Goal: Task Accomplishment & Management: Manage account settings

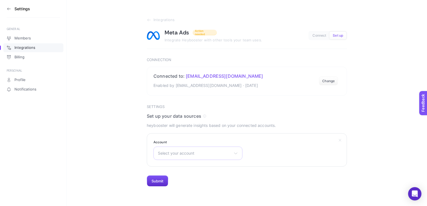
click at [185, 158] on div "Select your account Burak Cmo [PERSON_NAME] 2025 Çok Net Reklam qulak 2025" at bounding box center [197, 153] width 89 height 13
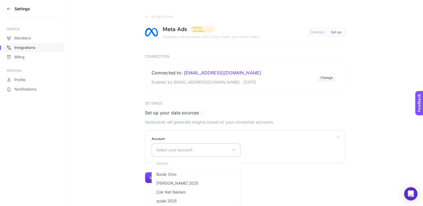
scroll to position [4, 0]
click at [180, 191] on span "Çok Net Reklam" at bounding box center [170, 192] width 29 height 4
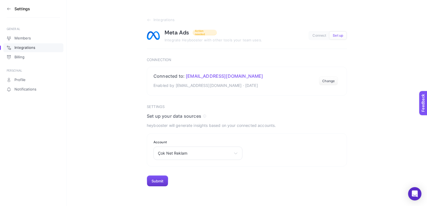
click at [163, 183] on button "Submit" at bounding box center [157, 181] width 21 height 11
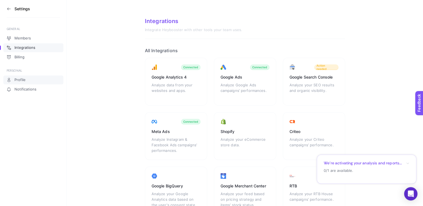
click at [23, 80] on span "Profile" at bounding box center [19, 80] width 11 height 4
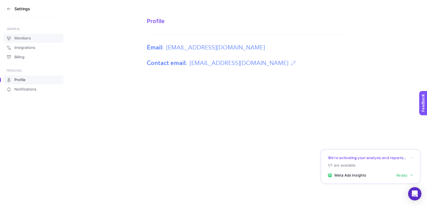
click at [19, 42] on link "Members" at bounding box center [33, 38] width 60 height 9
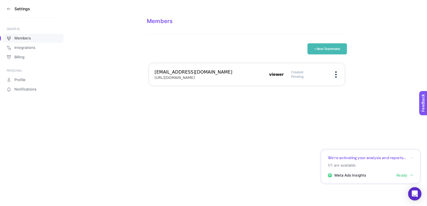
click at [334, 73] on div "Created Pending" at bounding box center [315, 74] width 48 height 9
click at [336, 77] on img at bounding box center [335, 74] width 1 height 6
click at [319, 82] on span "Edit" at bounding box center [311, 80] width 32 height 12
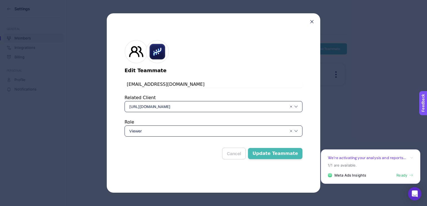
click at [154, 84] on input "[EMAIL_ADDRESS][DOMAIN_NAME]" at bounding box center [213, 84] width 178 height 7
drag, startPoint x: 169, startPoint y: 84, endPoint x: 89, endPoint y: 84, distance: 80.0
click at [89, 84] on div "Edit Teammate [EMAIL_ADDRESS][DOMAIN_NAME] Related Client [URL][DOMAIN_NAME] Ro…" at bounding box center [213, 103] width 427 height 206
paste input "ebabilyon"
type input "[EMAIL_ADDRESS][DOMAIN_NAME]"
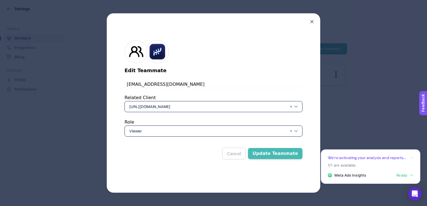
click at [284, 154] on button "Update Teammate" at bounding box center [275, 153] width 54 height 11
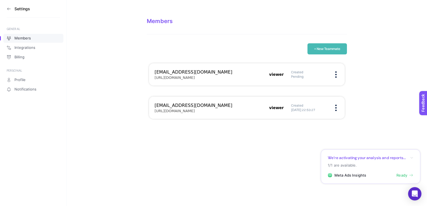
click at [321, 46] on button "+ New Teammate" at bounding box center [326, 48] width 39 height 11
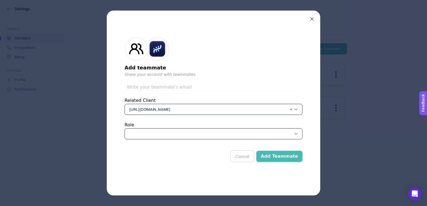
click at [168, 135] on div at bounding box center [213, 133] width 178 height 11
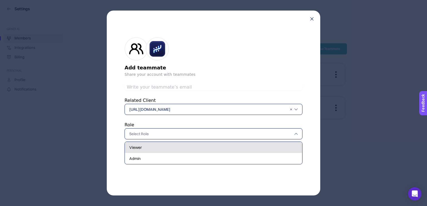
click at [159, 149] on div "Viewer" at bounding box center [213, 147] width 177 height 11
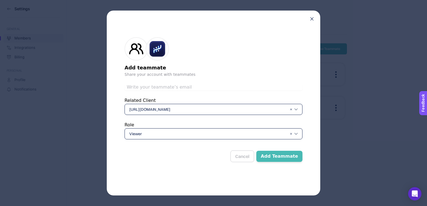
click at [165, 86] on input "text" at bounding box center [213, 87] width 178 height 7
paste input "[EMAIL_ADDRESS][DOMAIN_NAME]"
type input "[EMAIL_ADDRESS][DOMAIN_NAME]"
click at [273, 158] on button "Add Teammate" at bounding box center [279, 156] width 46 height 11
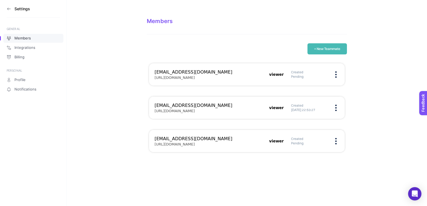
click at [6, 9] on aside "Settings GENERAL Members Integrations Billing PERSONAL Profile Notifications" at bounding box center [33, 103] width 67 height 206
click at [8, 8] on icon at bounding box center [9, 9] width 4 height 4
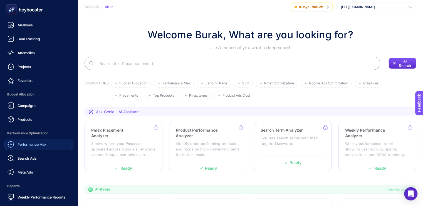
click at [47, 143] on link "Performance Max" at bounding box center [38, 144] width 69 height 11
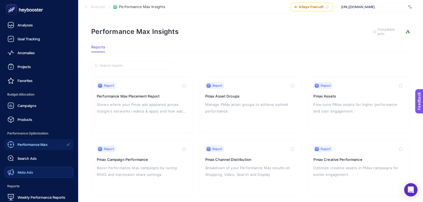
click at [22, 173] on span "Meta Ads" at bounding box center [26, 172] width 16 height 4
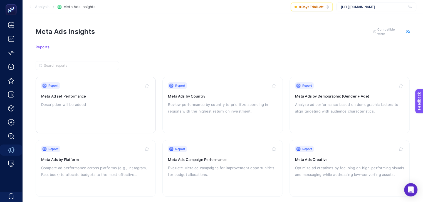
click at [119, 99] on div "Report Meta Ad set Performance Description will be added" at bounding box center [95, 105] width 109 height 46
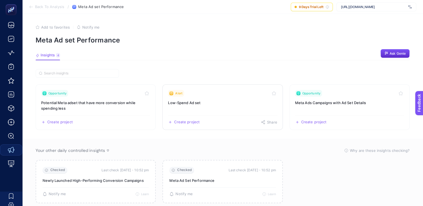
click at [197, 101] on h3 "Low-Spend Ad set" at bounding box center [222, 103] width 109 height 6
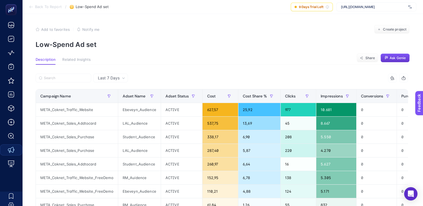
click at [394, 60] on span "Ask Genie" at bounding box center [397, 58] width 16 height 4
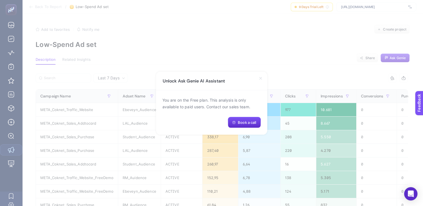
click at [261, 78] on icon at bounding box center [260, 78] width 4 height 4
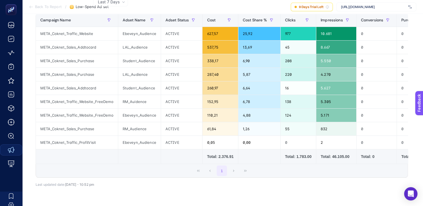
scroll to position [19, 0]
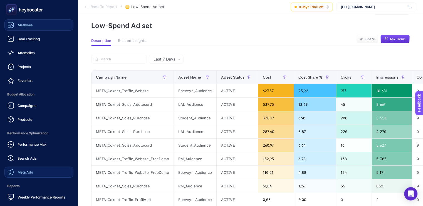
click at [29, 24] on span "Analyses" at bounding box center [25, 25] width 15 height 4
